Goal: Connect with others: Connect with others

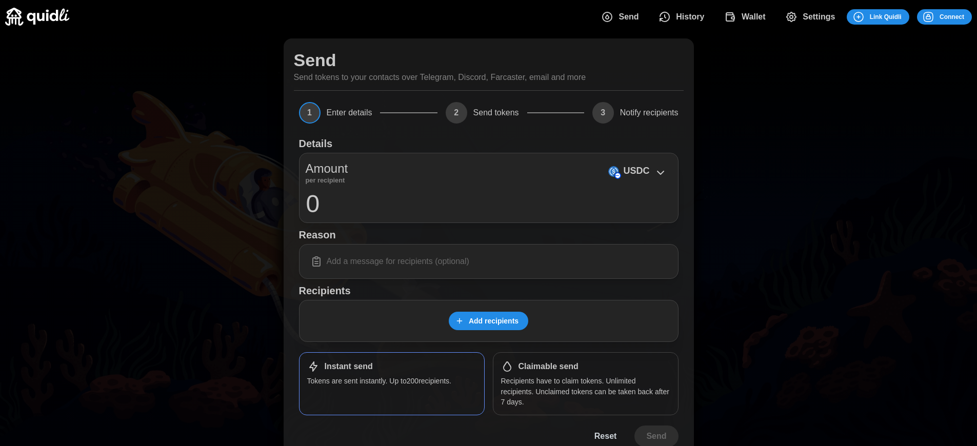
click at [952, 16] on span "Connect" at bounding box center [951, 17] width 25 height 14
click at [959, 16] on div "Log in or sign up Submit Continue with Email Discord Farcaster Telegram_logo Te…" at bounding box center [488, 223] width 977 height 446
click at [959, 16] on div "Log in or sign up Submit Continue with Email Discord Farcaster Telegram_logo Te…" at bounding box center [492, 223] width 984 height 446
click at [952, 16] on span "Connect" at bounding box center [959, 17] width 25 height 14
click at [952, 16] on span "Connect" at bounding box center [951, 17] width 25 height 14
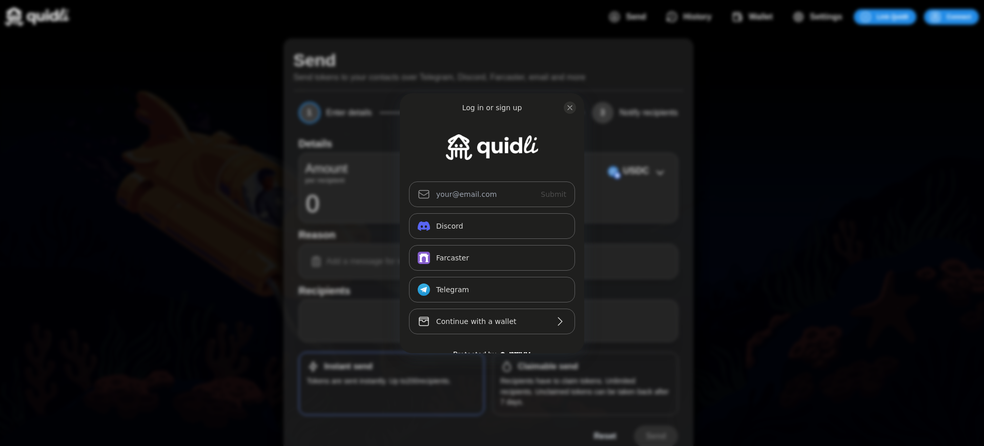
click at [959, 16] on div "Log in or sign up Submit Continue with Email Discord Farcaster Telegram_logo Te…" at bounding box center [492, 223] width 984 height 446
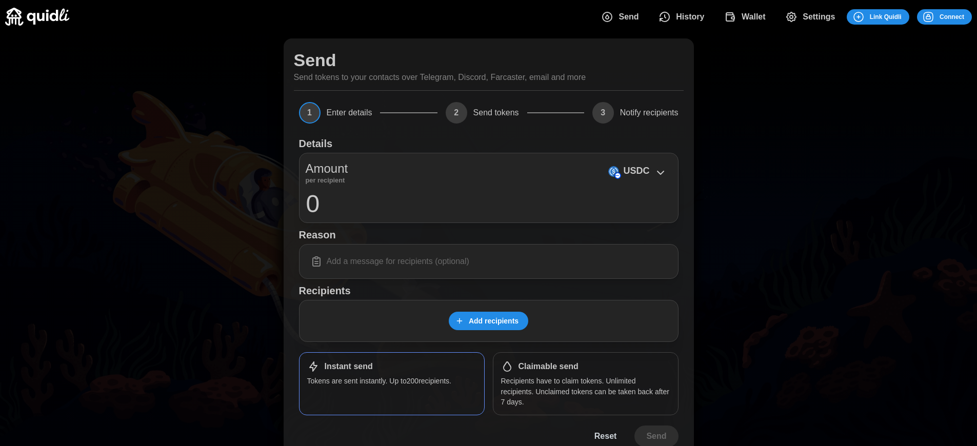
click at [952, 16] on span "Connect" at bounding box center [951, 17] width 25 height 14
click at [548, 367] on h1 "Claimable send" at bounding box center [548, 366] width 60 height 11
click at [952, 16] on span "Connect" at bounding box center [951, 17] width 25 height 14
click at [959, 16] on div "Log in or sign up Submit Continue with Email Discord Farcaster Telegram_logo Te…" at bounding box center [492, 223] width 984 height 446
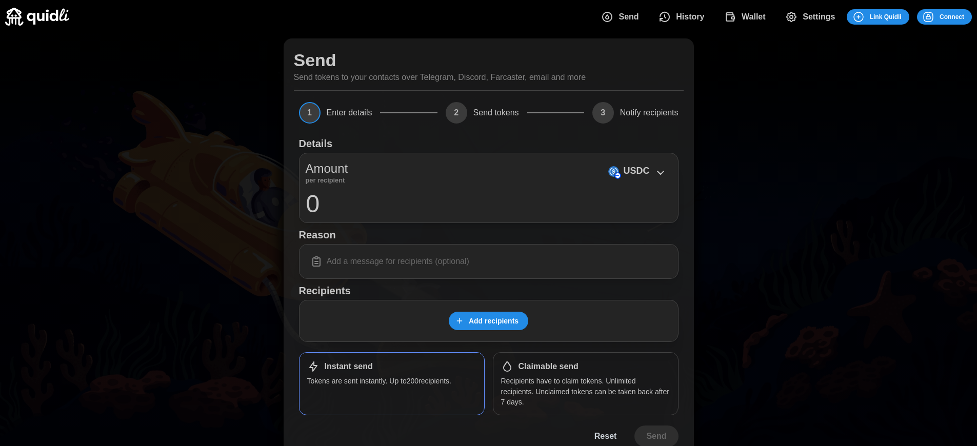
click at [952, 16] on span "Connect" at bounding box center [951, 17] width 25 height 14
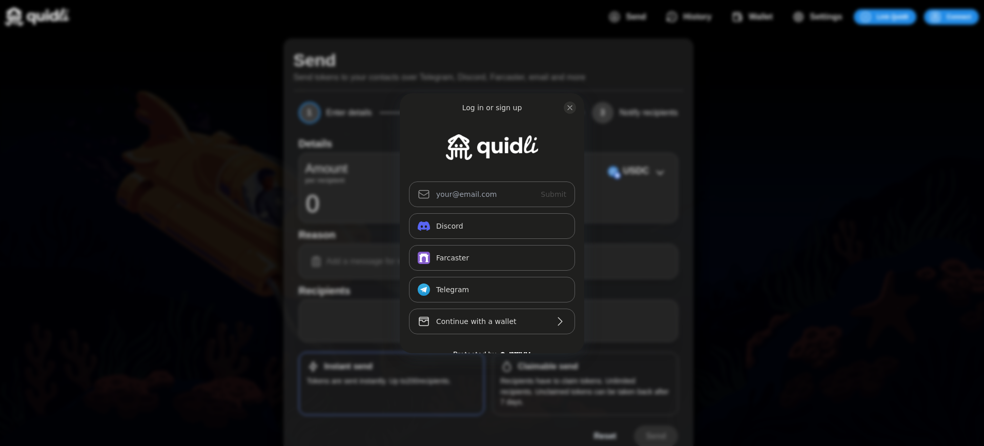
click at [548, 367] on div "Log in or sign up Submit Continue with Email Discord Farcaster Telegram_logo Te…" at bounding box center [492, 223] width 984 height 446
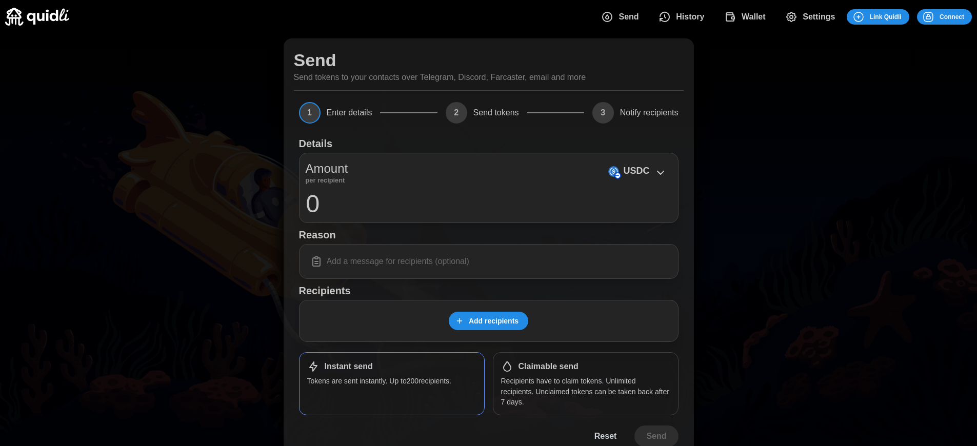
click at [952, 16] on span "Connect" at bounding box center [951, 17] width 25 height 14
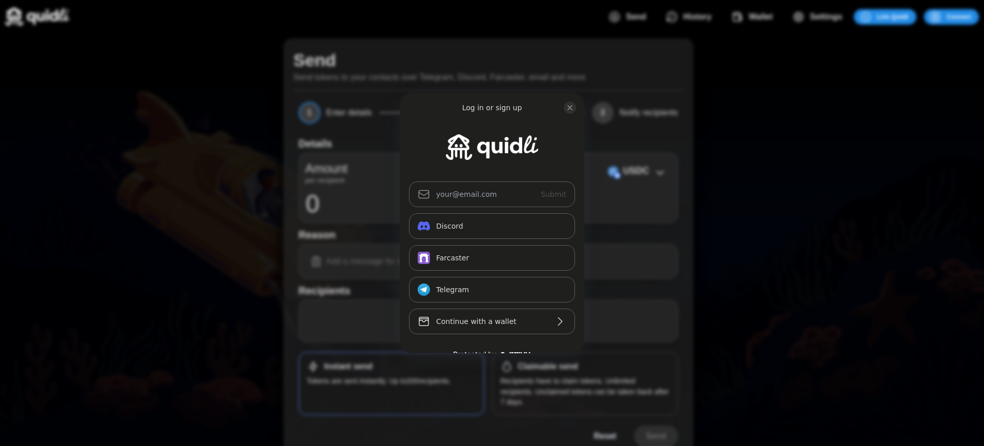
click at [548, 367] on div "Log in or sign up Submit Continue with Email Discord Farcaster Telegram_logo Te…" at bounding box center [492, 223] width 984 height 446
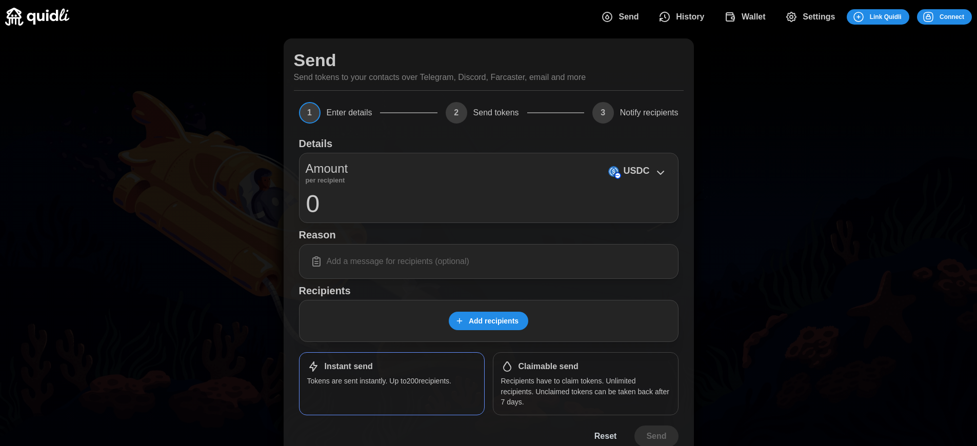
click at [952, 16] on span "Connect" at bounding box center [951, 17] width 25 height 14
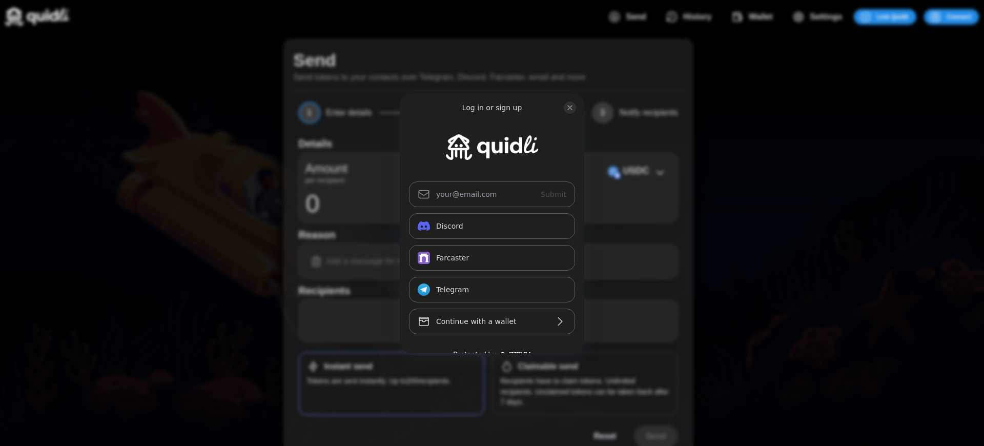
click at [548, 367] on div "Log in or sign up Submit Continue with Email Discord Farcaster Telegram_logo Te…" at bounding box center [492, 223] width 984 height 446
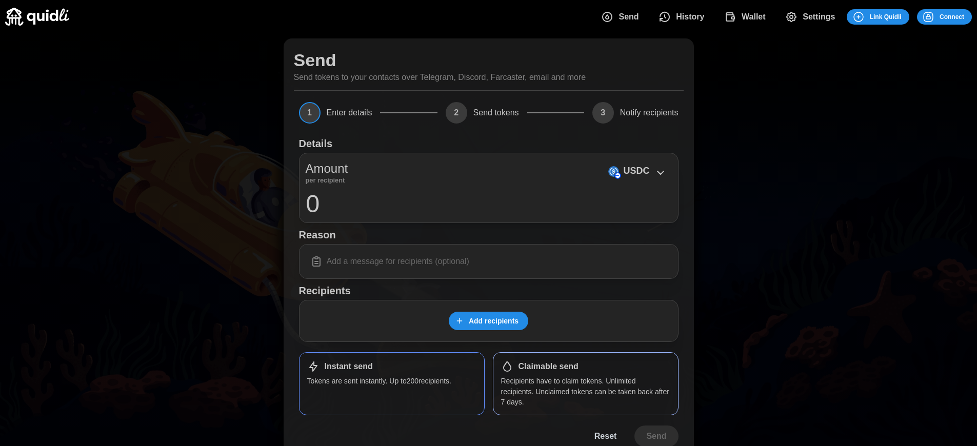
click at [952, 16] on span "Connect" at bounding box center [951, 17] width 25 height 14
